Goal: Task Accomplishment & Management: Complete application form

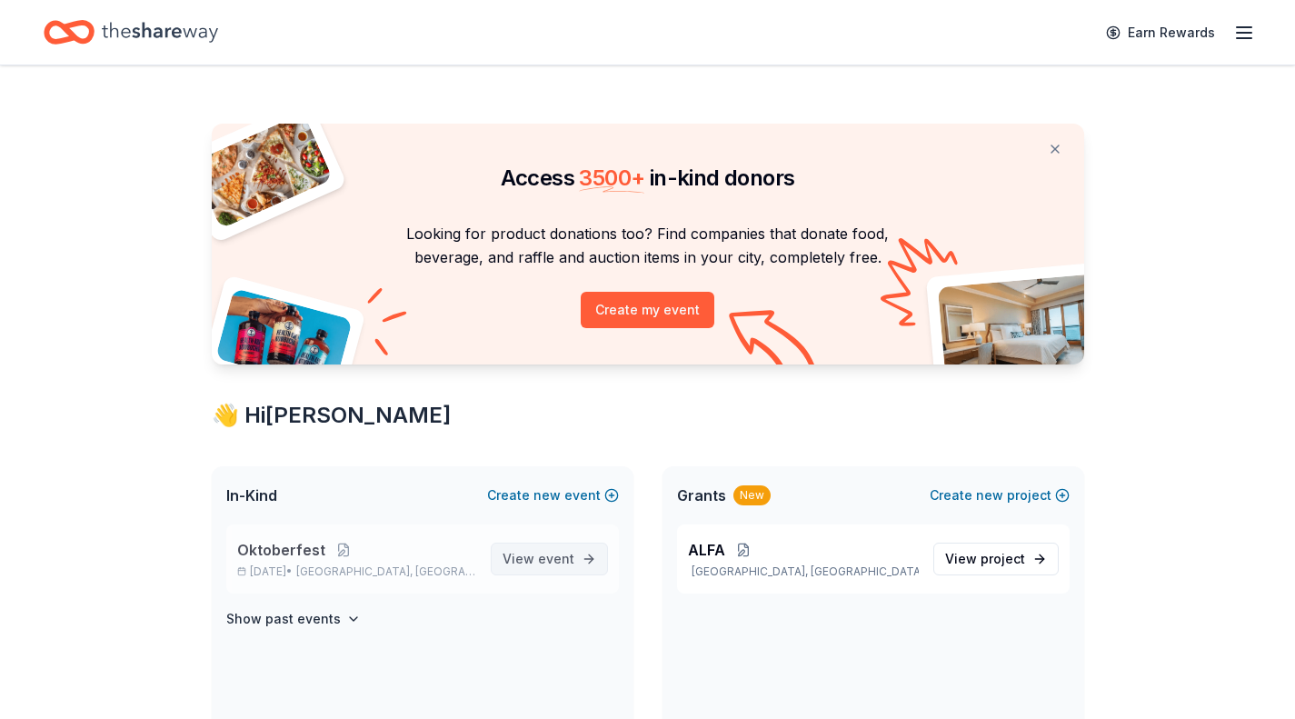
click at [539, 555] on span "View event" at bounding box center [539, 559] width 72 height 22
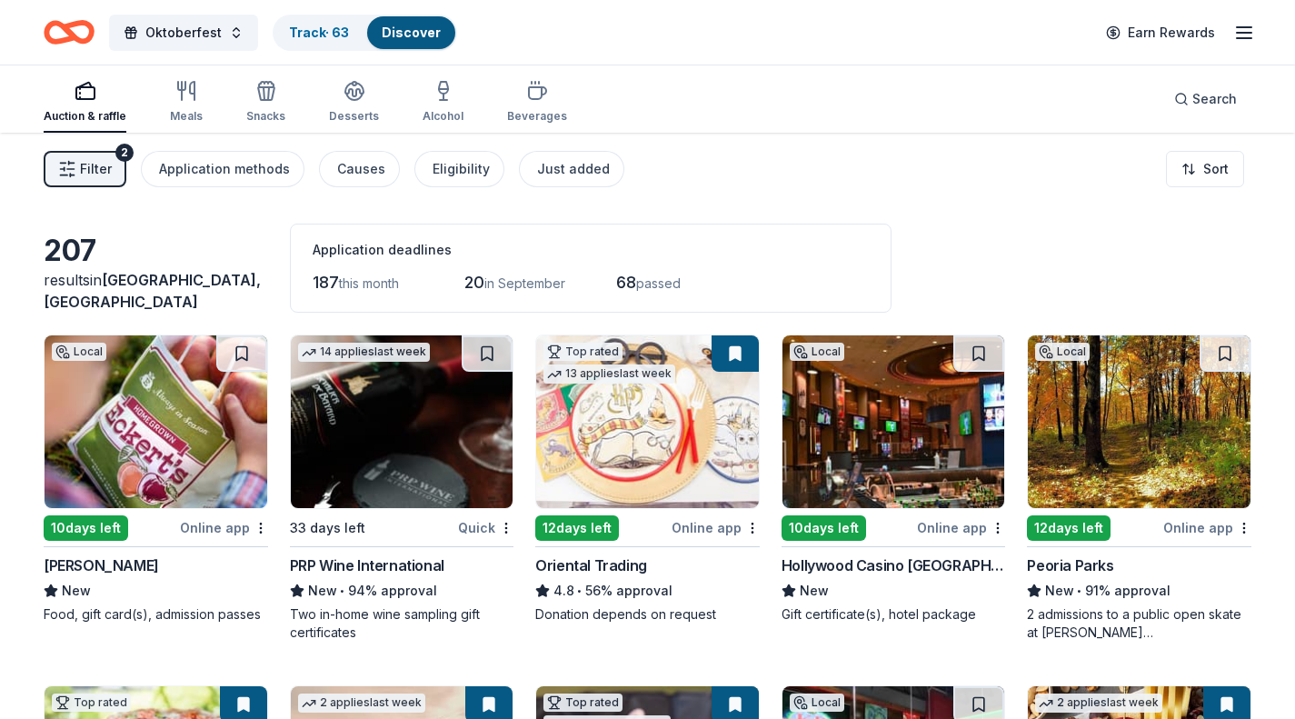
click at [230, 524] on div "Online app" at bounding box center [224, 527] width 88 height 23
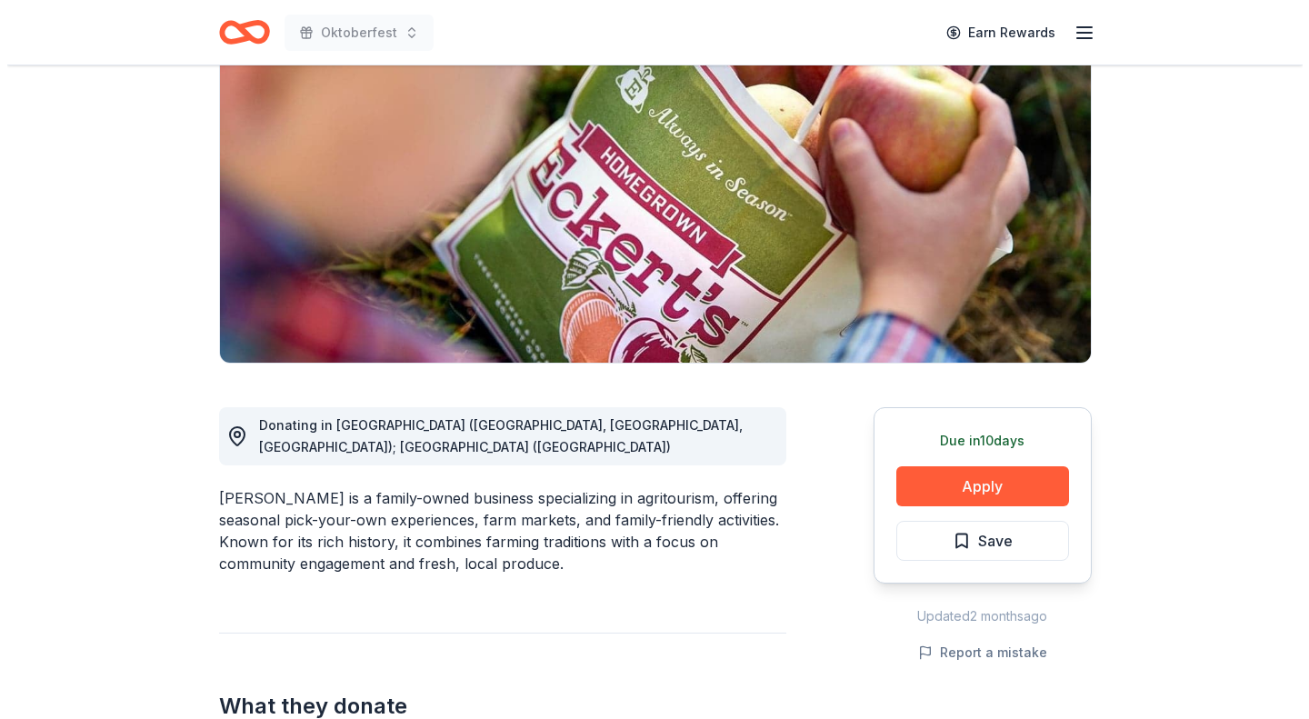
scroll to position [190, 0]
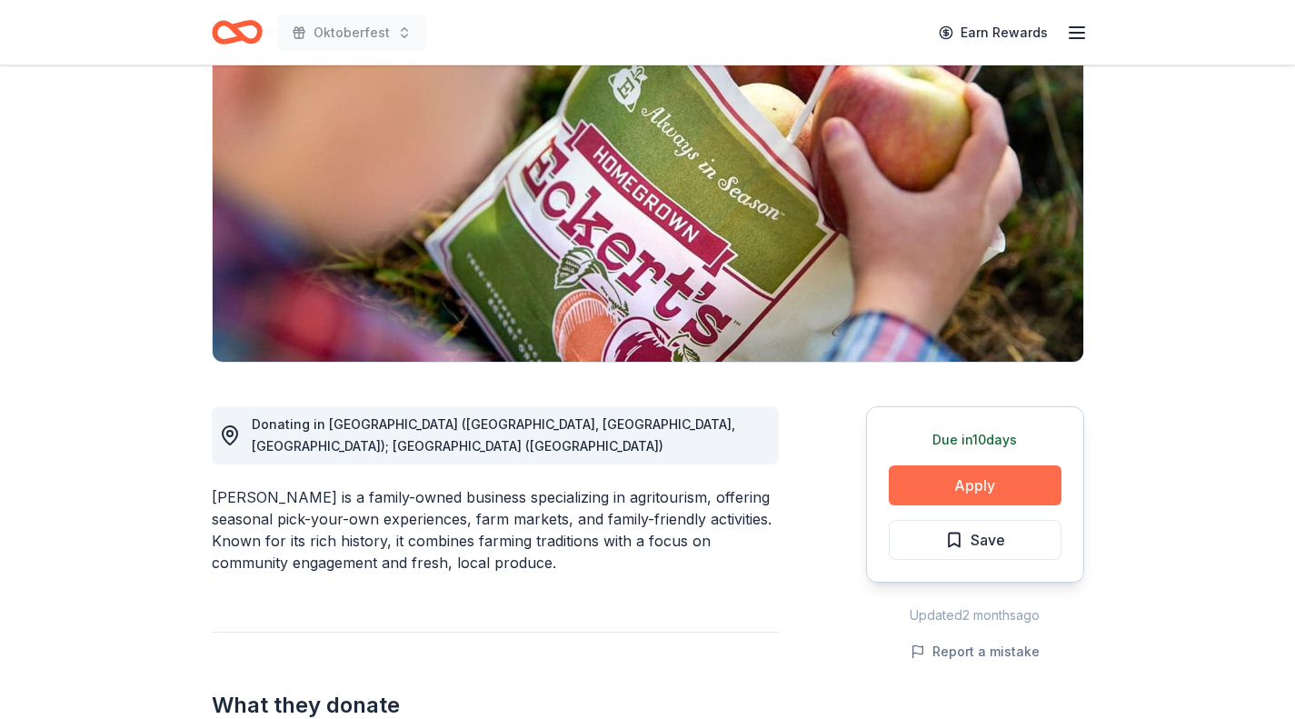
click at [1005, 483] on button "Apply" at bounding box center [975, 485] width 173 height 40
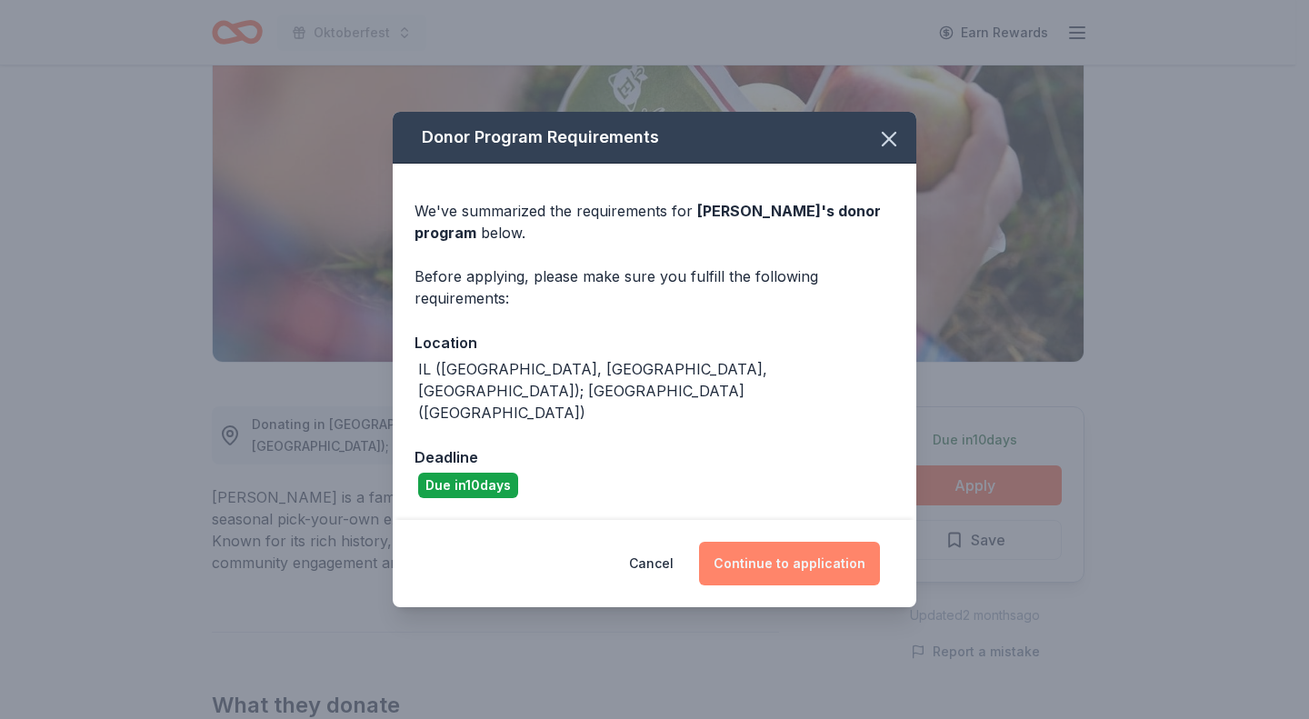
click at [771, 542] on button "Continue to application" at bounding box center [789, 564] width 181 height 44
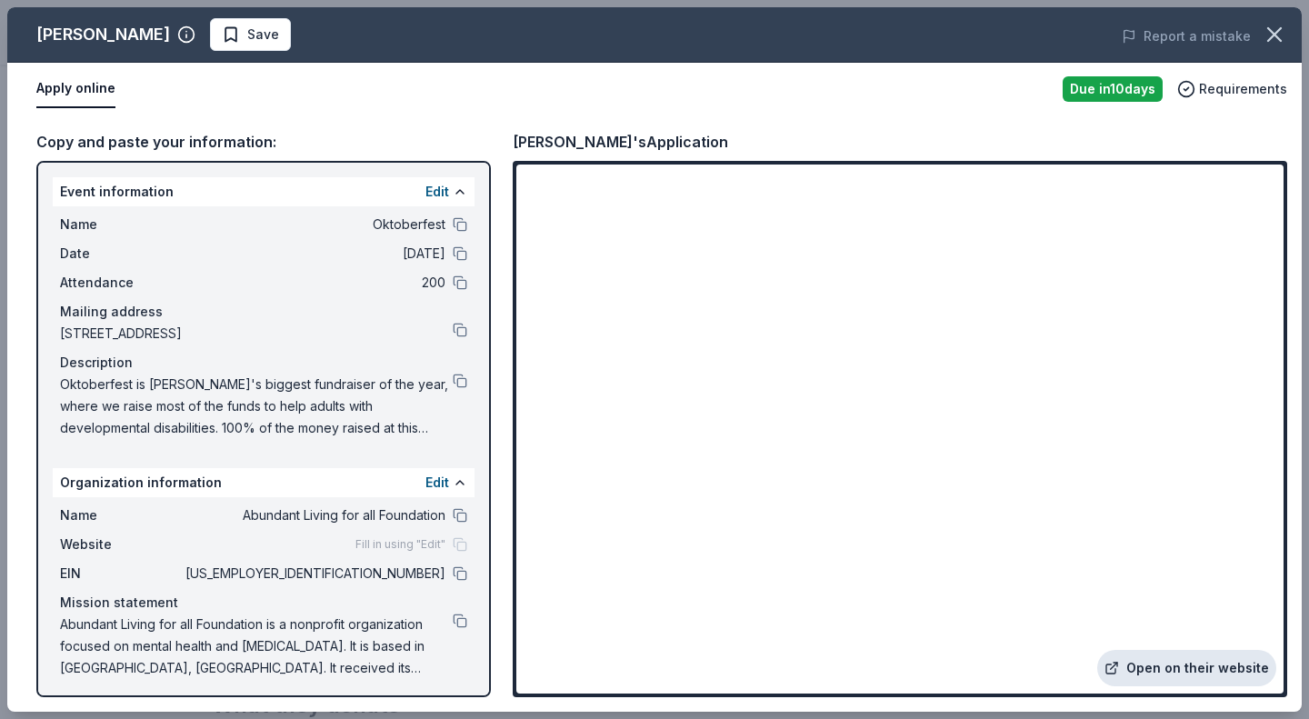
click at [1186, 671] on link "Open on their website" at bounding box center [1186, 668] width 179 height 36
